Goal: Contribute content: Add original content to the website for others to see

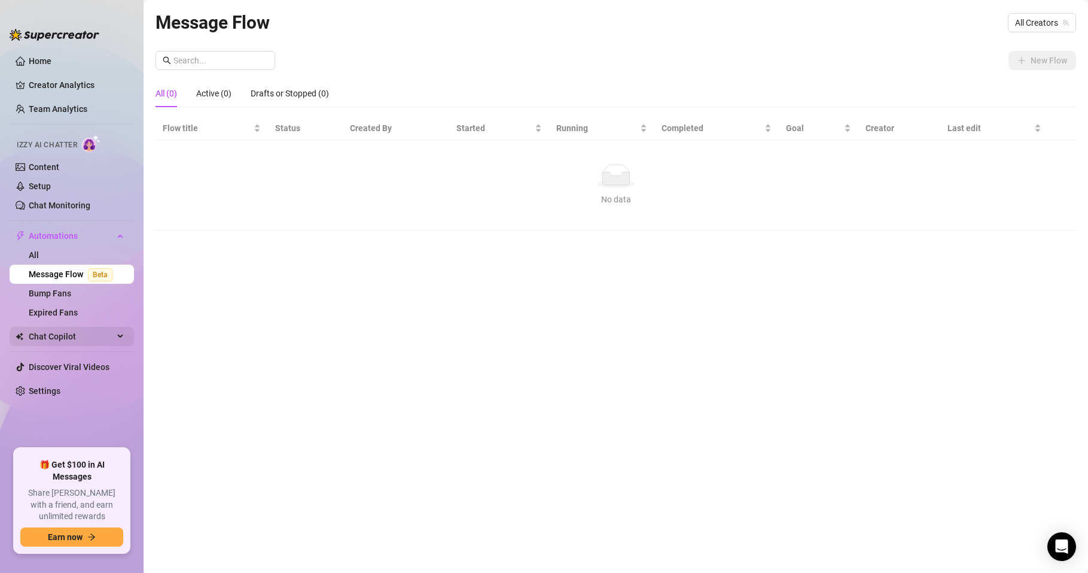
click at [77, 336] on span "Chat Copilot" at bounding box center [71, 336] width 85 height 19
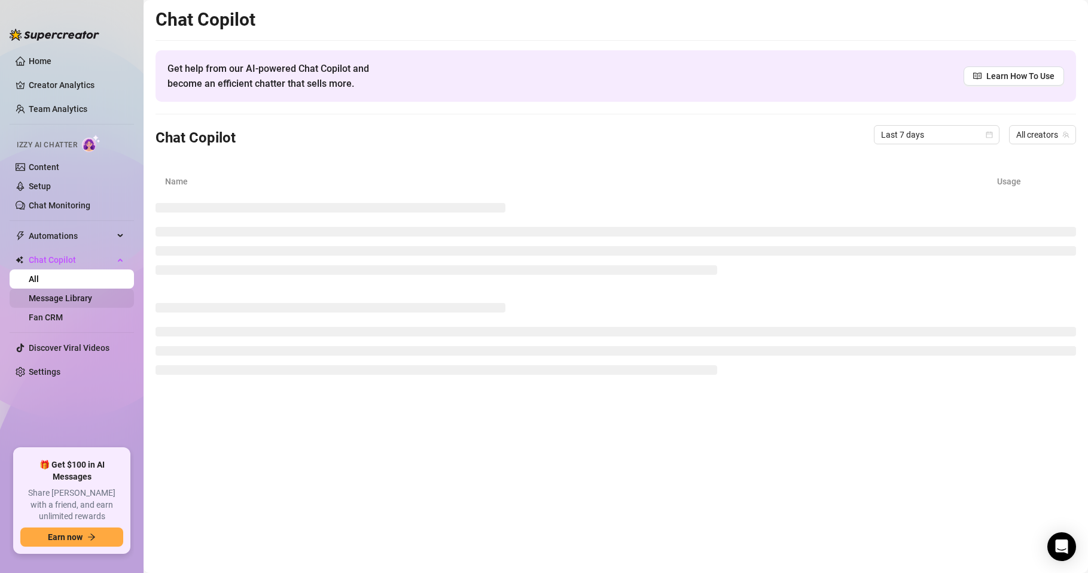
click at [71, 295] on link "Message Library" at bounding box center [60, 298] width 63 height 10
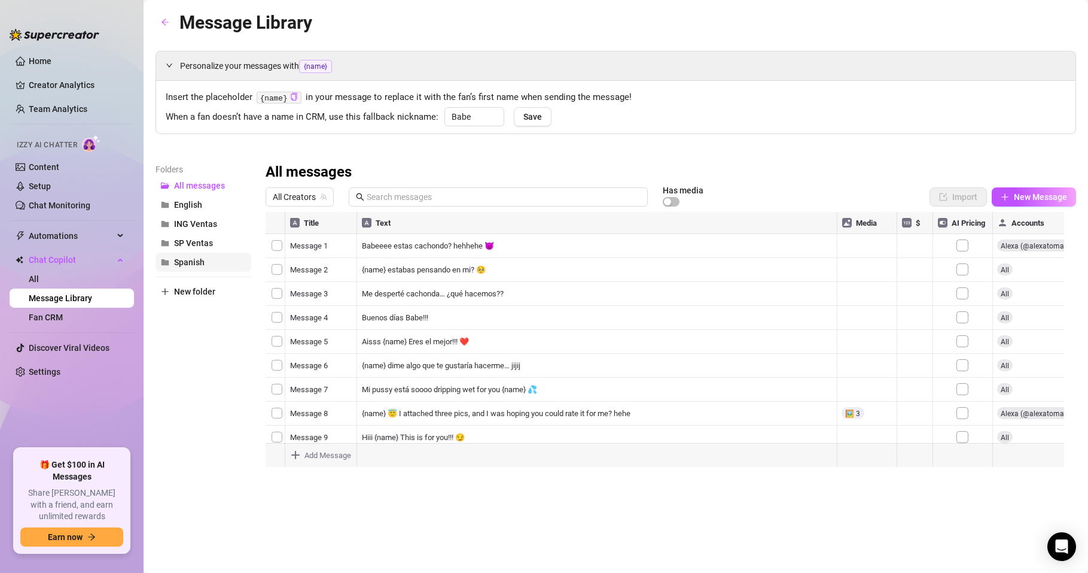
click at [188, 266] on span "Spanish" at bounding box center [189, 262] width 31 height 10
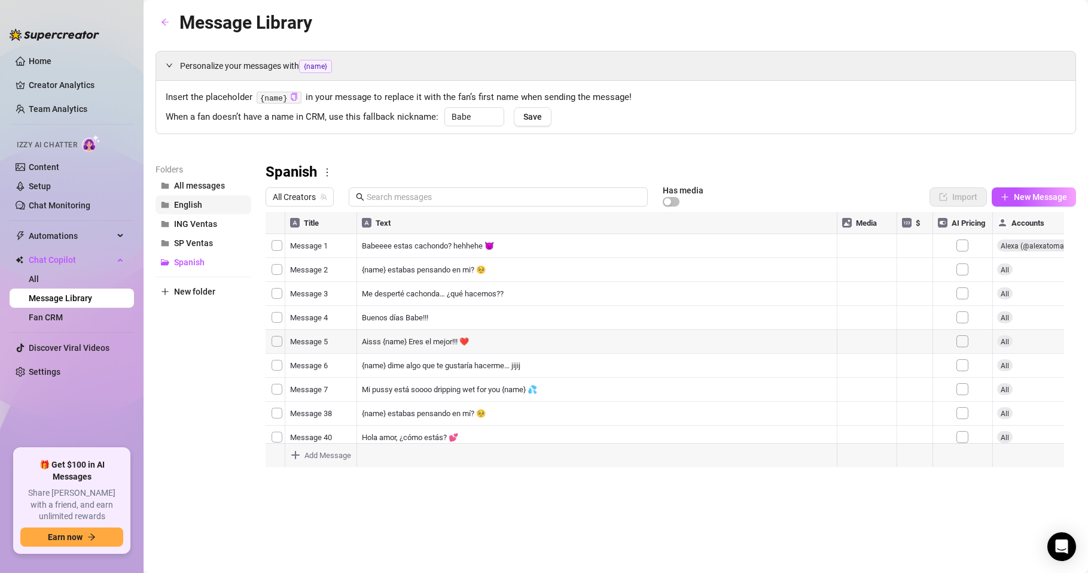
click at [184, 205] on span "English" at bounding box center [188, 205] width 28 height 10
click at [196, 262] on span "Spanish" at bounding box center [189, 262] width 31 height 10
click at [194, 293] on span "New folder" at bounding box center [194, 292] width 41 height 10
click at [187, 279] on input "text" at bounding box center [204, 281] width 96 height 19
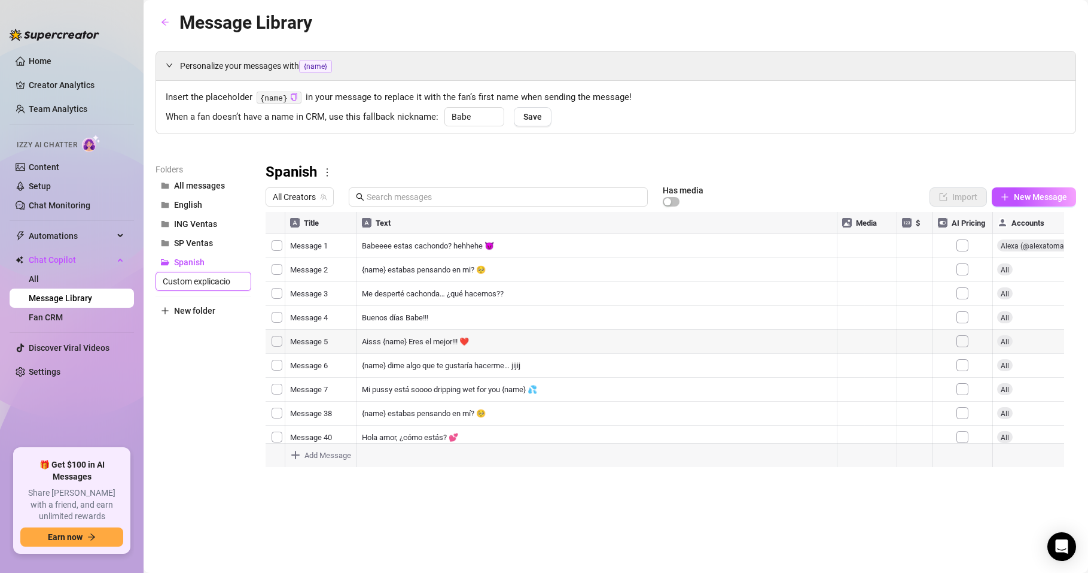
type input "Custom explicacion"
click at [206, 431] on div "Folders All messages English ING Ventas SP Ventas Spanish Custom explicacion Ne…" at bounding box center [204, 321] width 96 height 316
click at [230, 205] on span "Custom explicacion" at bounding box center [211, 205] width 75 height 10
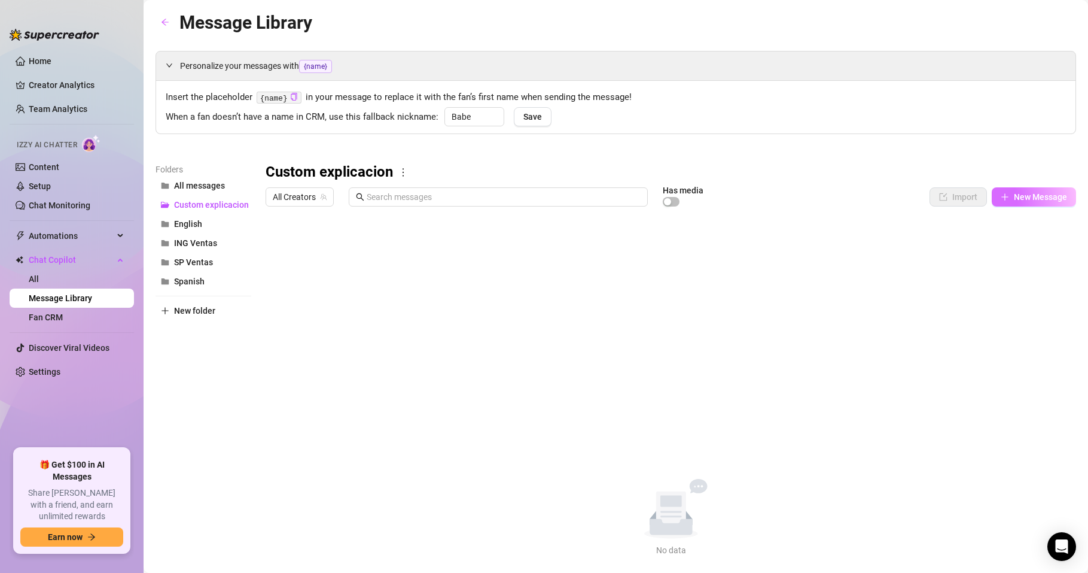
click at [1025, 189] on button "New Message" at bounding box center [1034, 196] width 84 height 19
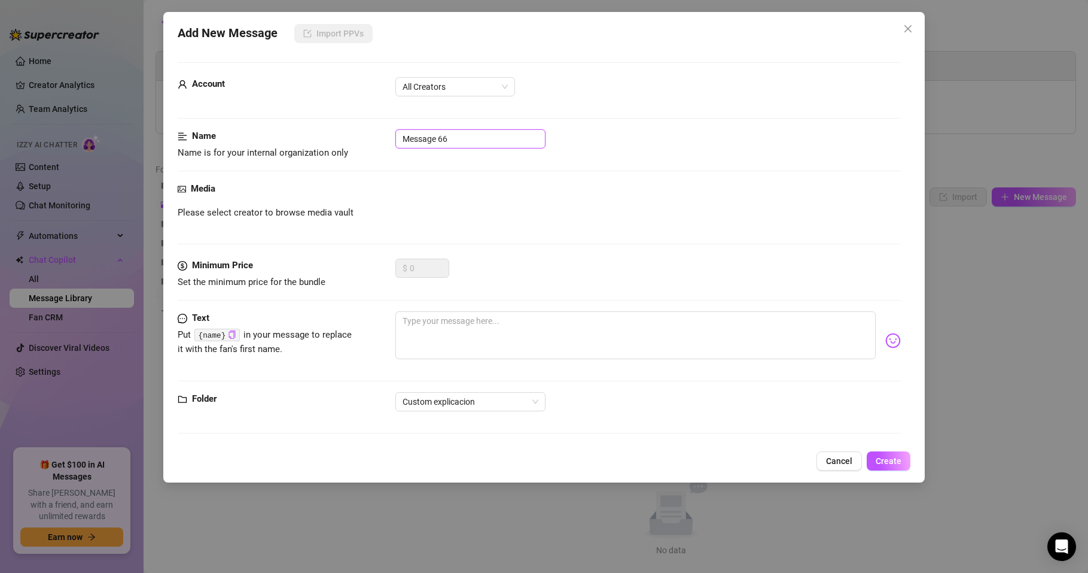
drag, startPoint x: 463, startPoint y: 135, endPoint x: 388, endPoint y: 139, distance: 74.9
click at [388, 139] on div "Name Name is for your internal organization only Message 66" at bounding box center [539, 144] width 723 height 31
type input "Explicacion custom ingles"
click at [489, 189] on div "Media" at bounding box center [539, 189] width 723 height 14
click at [447, 90] on span "All Creators" at bounding box center [455, 87] width 105 height 18
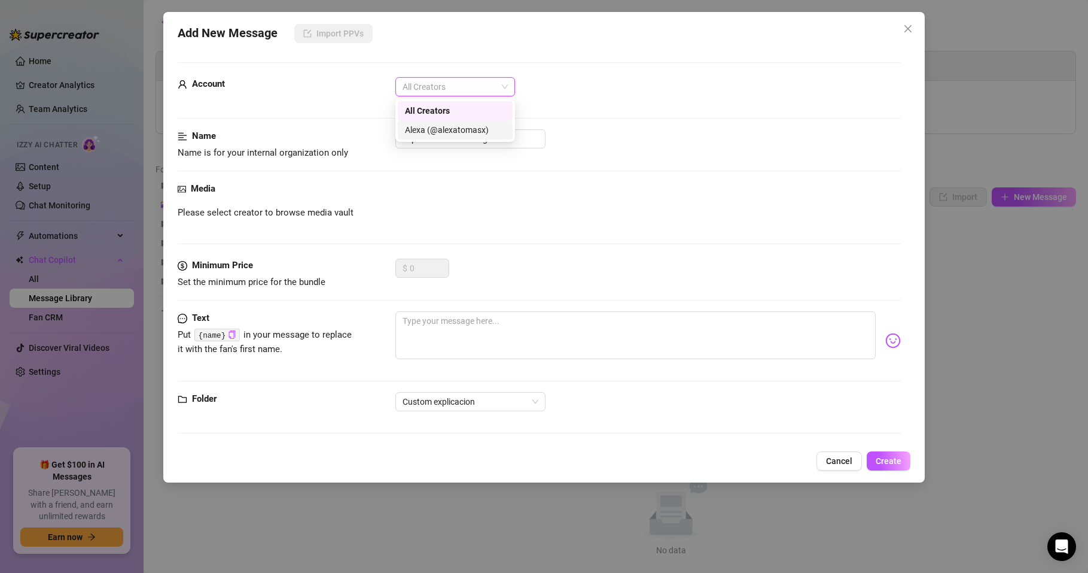
click at [434, 133] on div "Alexa (@alexatomasx)" at bounding box center [455, 129] width 101 height 13
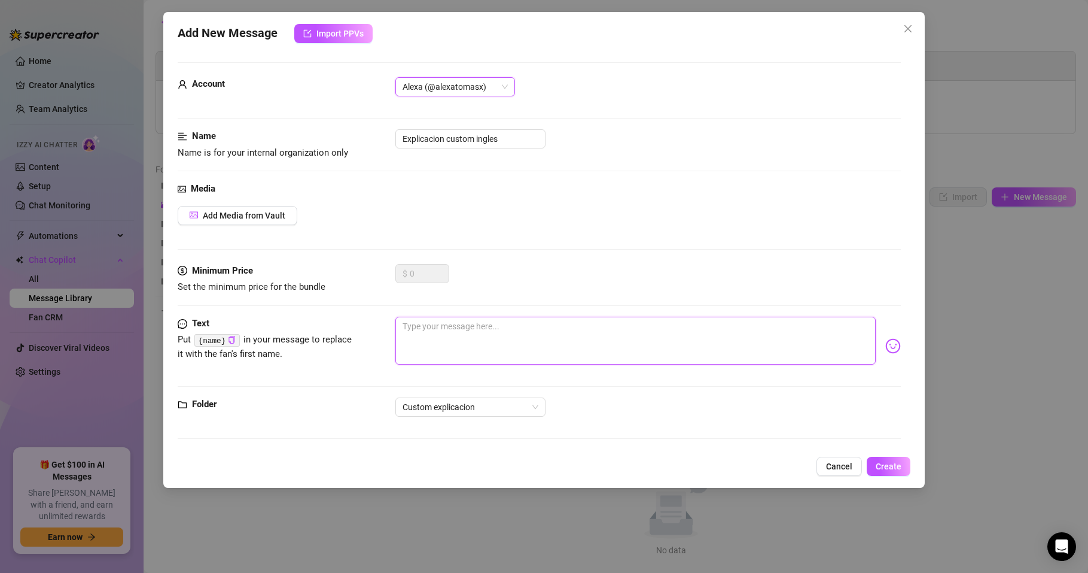
click at [414, 338] on textarea at bounding box center [635, 340] width 480 height 48
paste textarea "About the custom... just to let you know that I'm not doing any explicit stuff …"
type textarea "About the custom... just to let you know that I'm not doing any explicit stuff …"
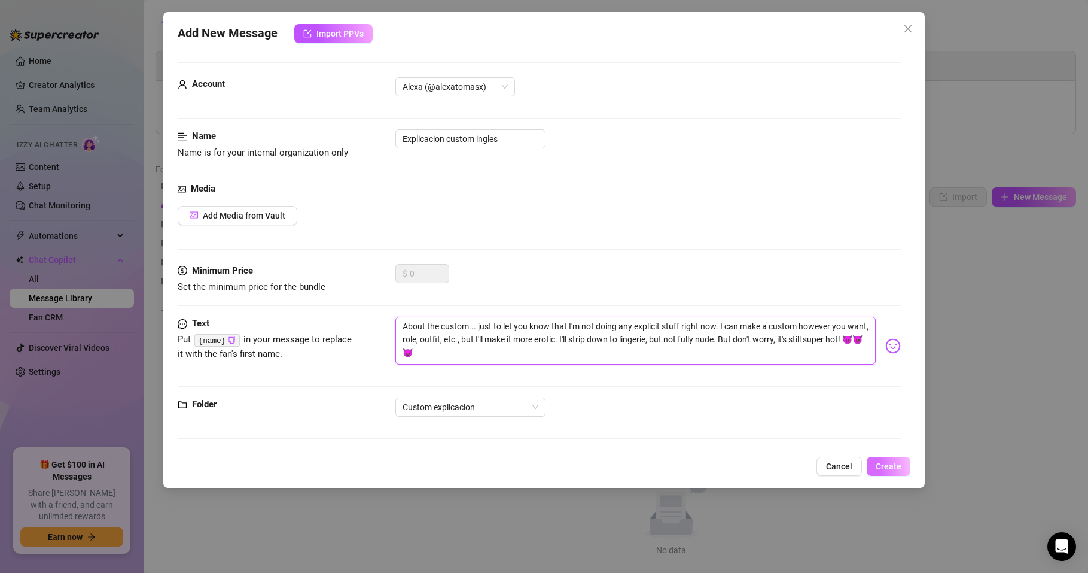
type textarea "About the custom... just to let you know that I'm not doing any explicit stuff …"
click at [891, 470] on span "Create" at bounding box center [889, 466] width 26 height 10
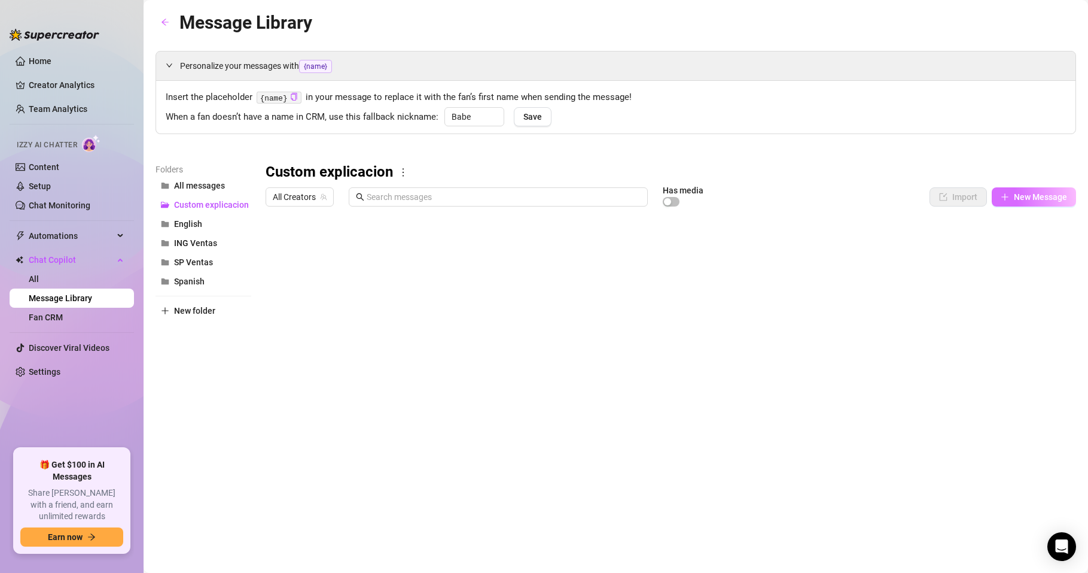
click at [1048, 202] on button "New Message" at bounding box center [1034, 196] width 84 height 19
type textarea "Type your message here..."
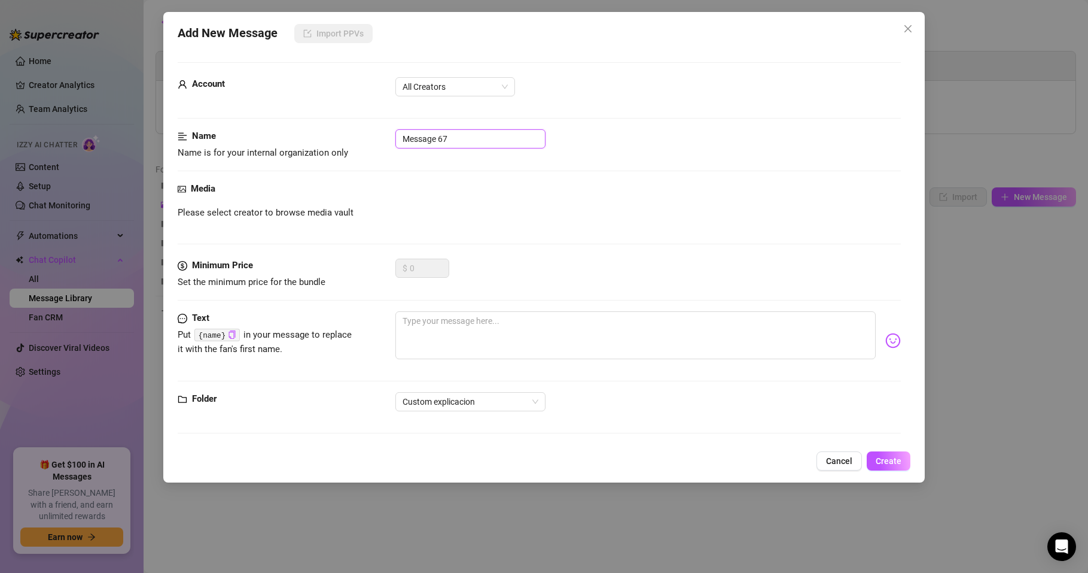
drag, startPoint x: 442, startPoint y: 141, endPoint x: 371, endPoint y: 146, distance: 71.4
click at [371, 146] on div "Name Name is for your internal organization only Message 67" at bounding box center [539, 144] width 723 height 31
type input "explicacion custom español"
click at [407, 318] on textarea at bounding box center [635, 335] width 480 height 48
paste textarea "Sobre el Custom... solo decirte que ahora no estoy haciendo explicito. Puedo ha…"
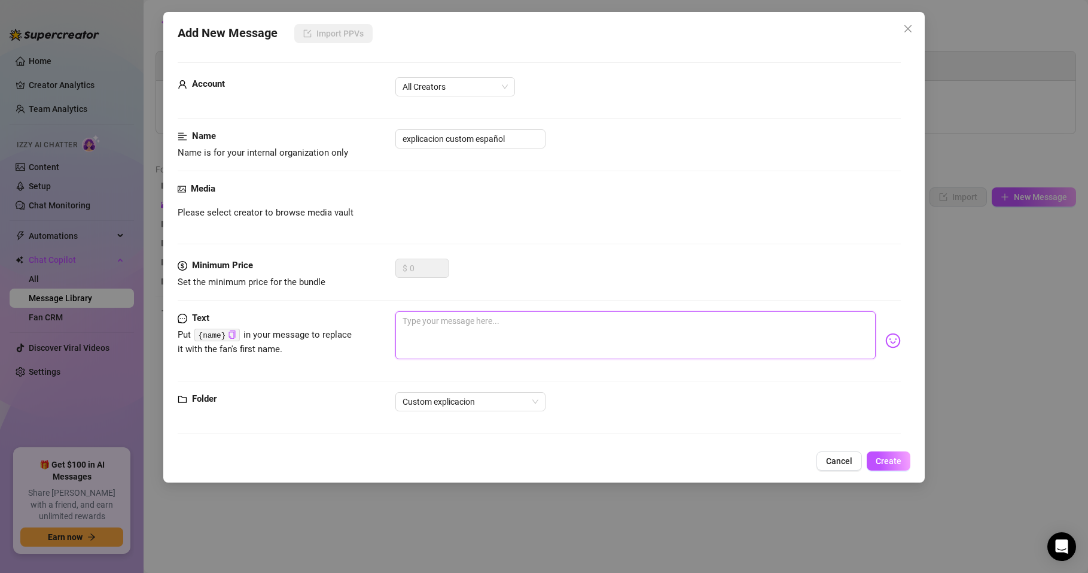
type textarea "Sobre el Custom... solo decirte que ahora no estoy haciendo explicito. Puedo ha…"
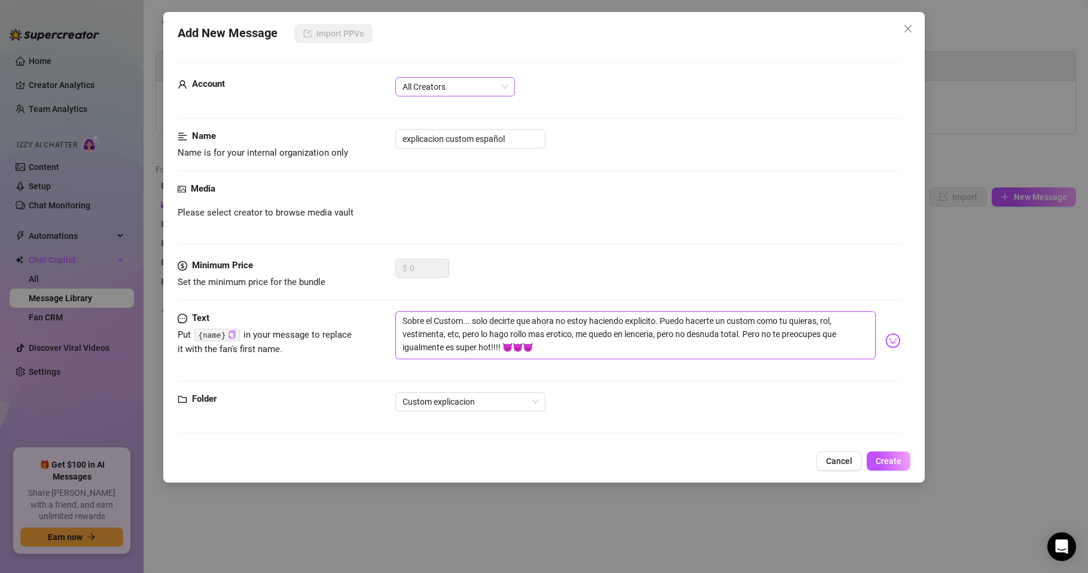
click at [443, 92] on span "All Creators" at bounding box center [455, 87] width 105 height 18
type textarea "Sobre el Custom... solo decirte que ahora no estoy haciendo explicito. Puedo ha…"
click at [440, 121] on div "Alexa (@alexatomasx)" at bounding box center [455, 129] width 115 height 19
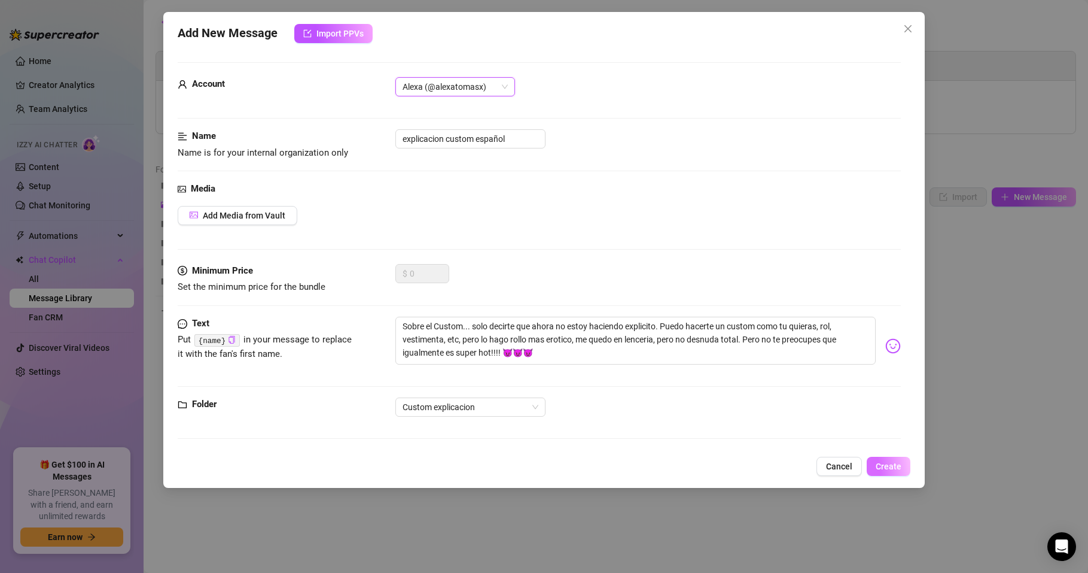
click at [890, 466] on span "Create" at bounding box center [889, 466] width 26 height 10
